Goal: Task Accomplishment & Management: Manage account settings

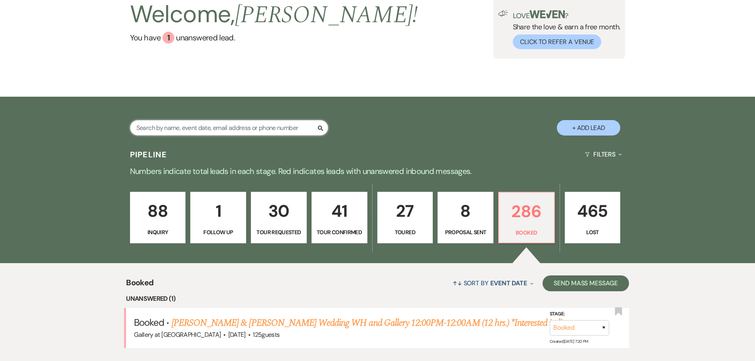
drag, startPoint x: 0, startPoint y: 0, endPoint x: 200, endPoint y: 126, distance: 236.3
click at [200, 127] on input "text" at bounding box center [229, 127] width 198 height 15
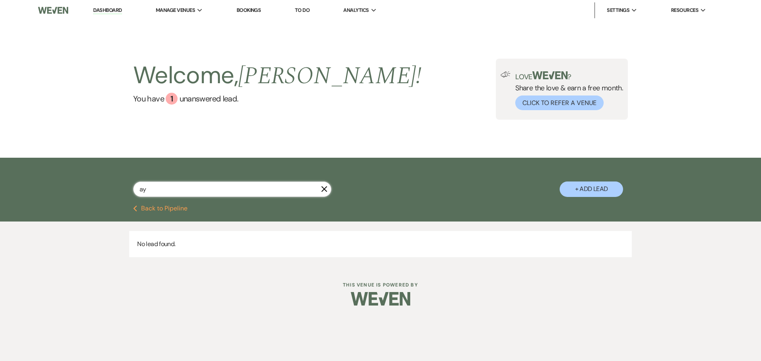
type input "a"
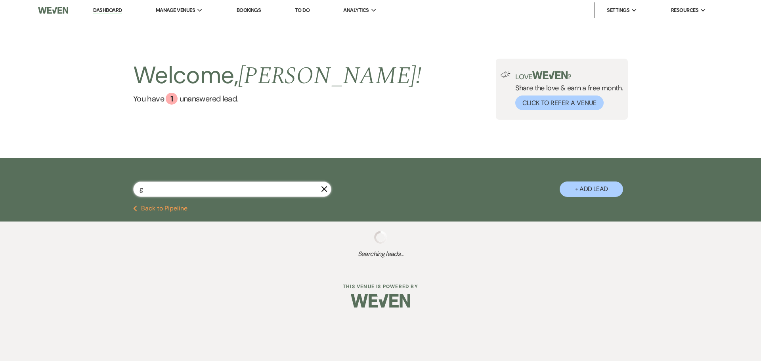
type input "gl"
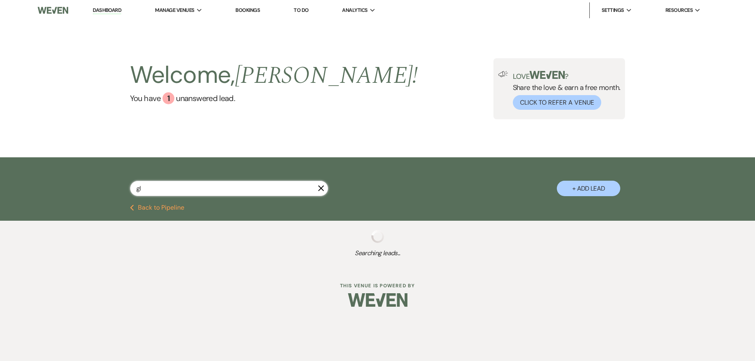
select select "8"
select select "4"
select select "2"
select select "8"
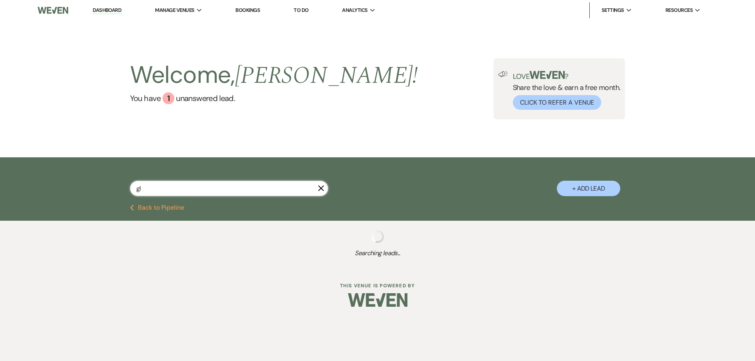
select select "4"
select select "8"
select select "5"
select select "8"
select select "5"
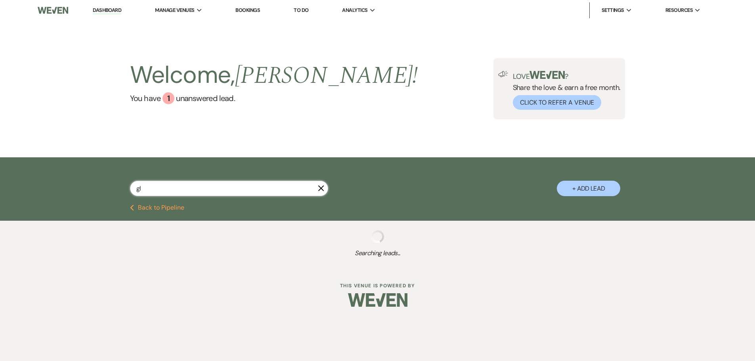
select select "8"
select select "5"
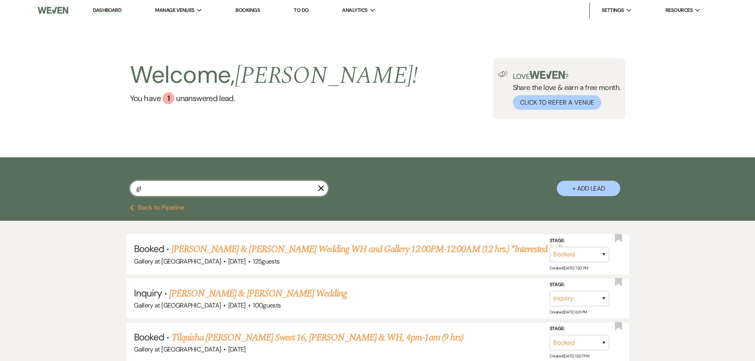
drag, startPoint x: 140, startPoint y: 191, endPoint x: 119, endPoint y: 187, distance: 21.7
click at [119, 187] on div "gl X + Add Lead" at bounding box center [377, 182] width 570 height 42
type input "[PERSON_NAME]"
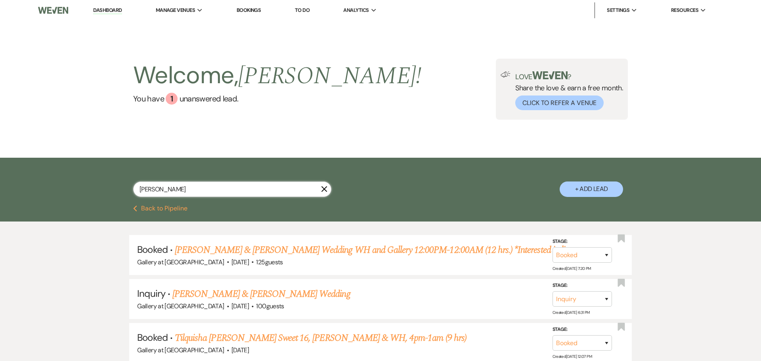
select select "8"
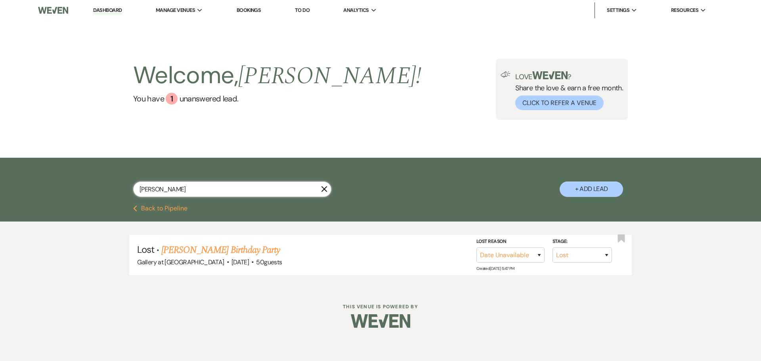
type input "[PERSON_NAME]"
select select "8"
type input "[PERSON_NAME]"
click at [325, 187] on icon "X" at bounding box center [324, 189] width 6 height 6
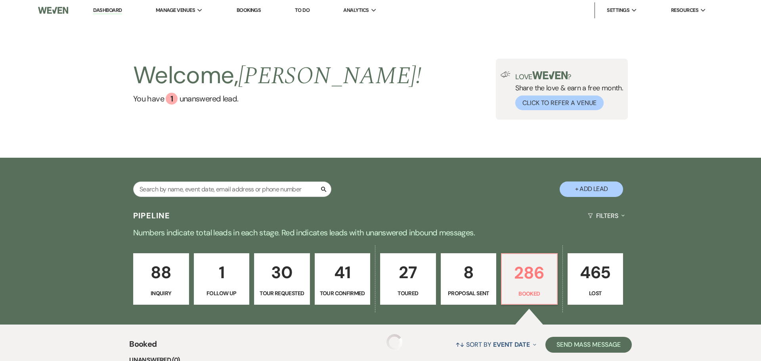
click at [320, 244] on div "88 Inquiry 1 Follow Up 30 Tour Requested 41 Tour Confirmed 27 Toured 8 Proposal…" at bounding box center [380, 284] width 570 height 81
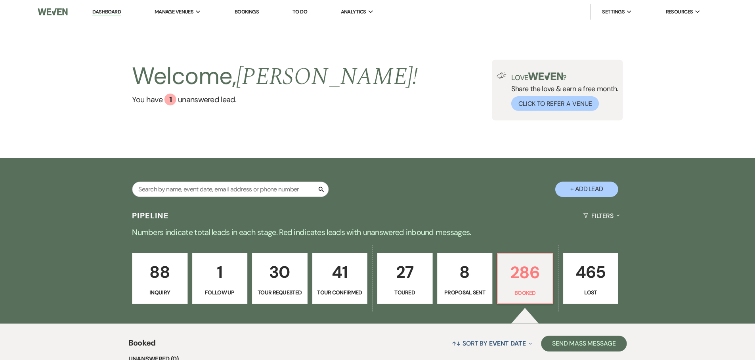
scroll to position [61, 0]
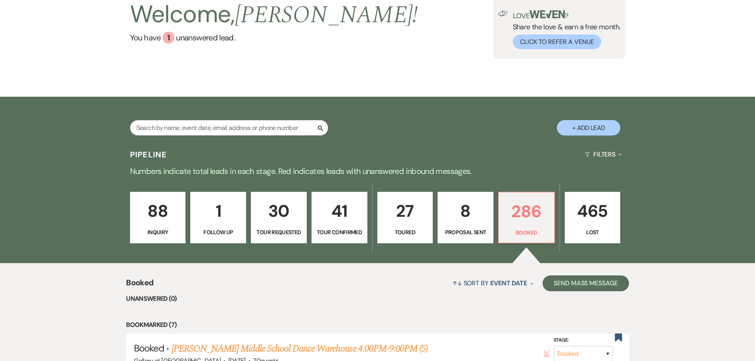
click at [450, 218] on p "8" at bounding box center [465, 211] width 46 height 27
select select "6"
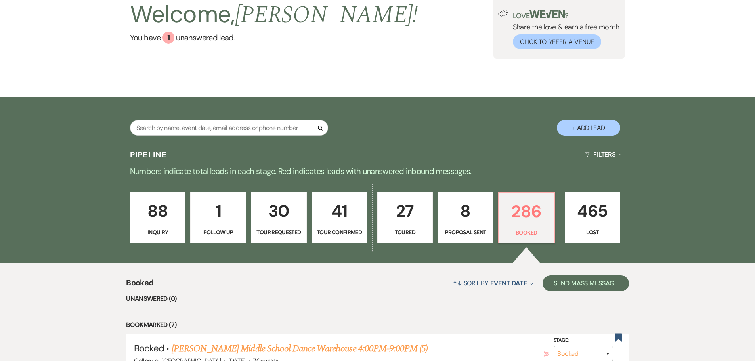
select select "6"
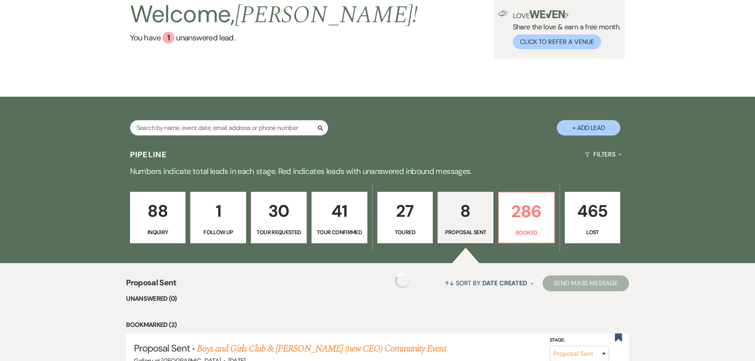
select select "6"
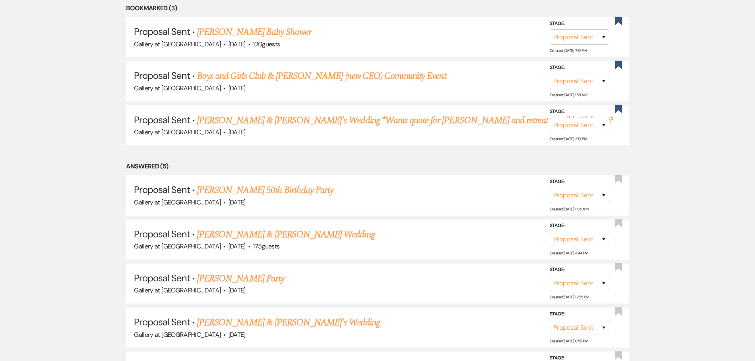
scroll to position [378, 0]
